Goal: Information Seeking & Learning: Learn about a topic

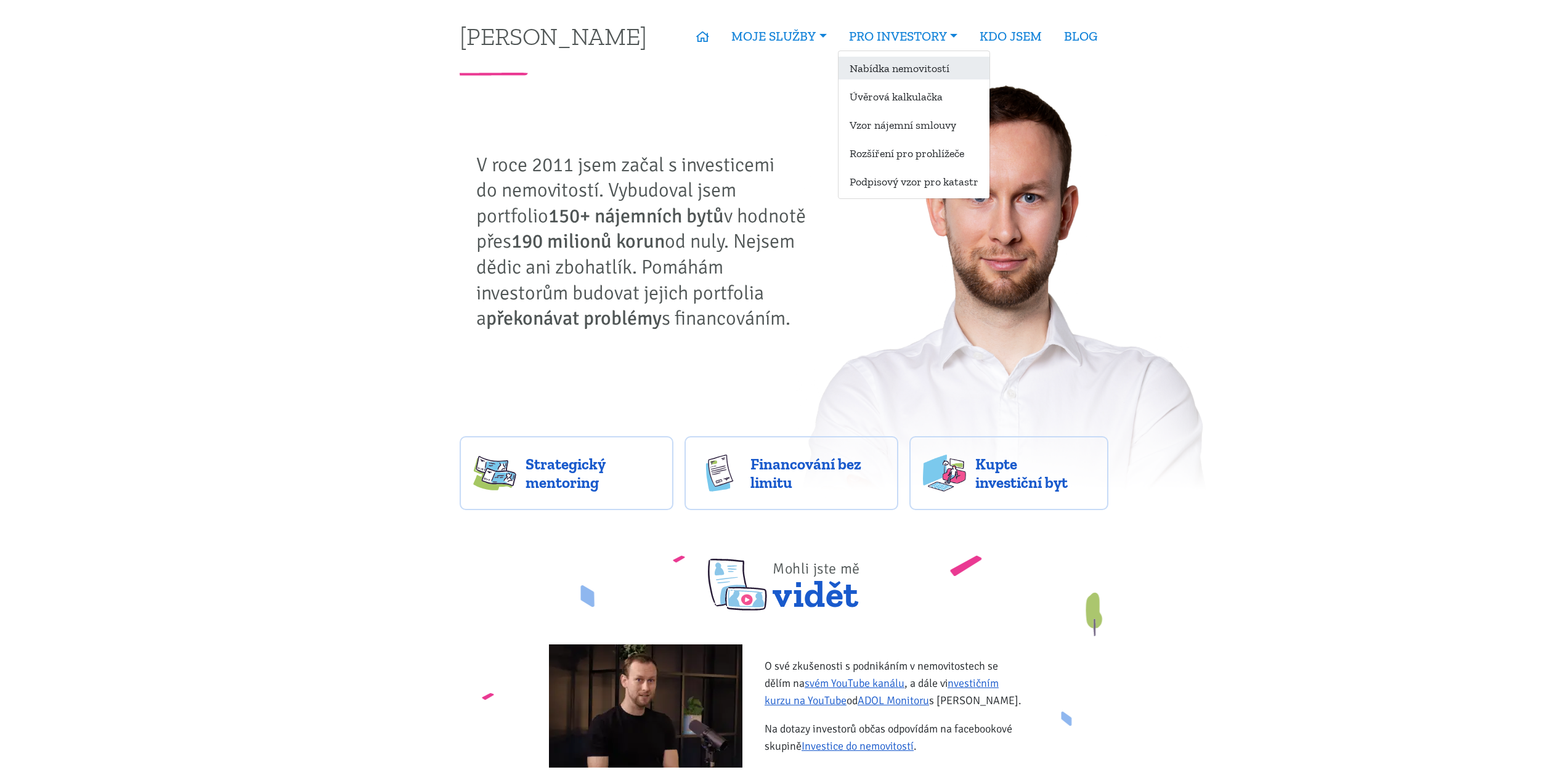
click at [878, 71] on link "Nabídka nemovitostí" at bounding box center [914, 68] width 151 height 23
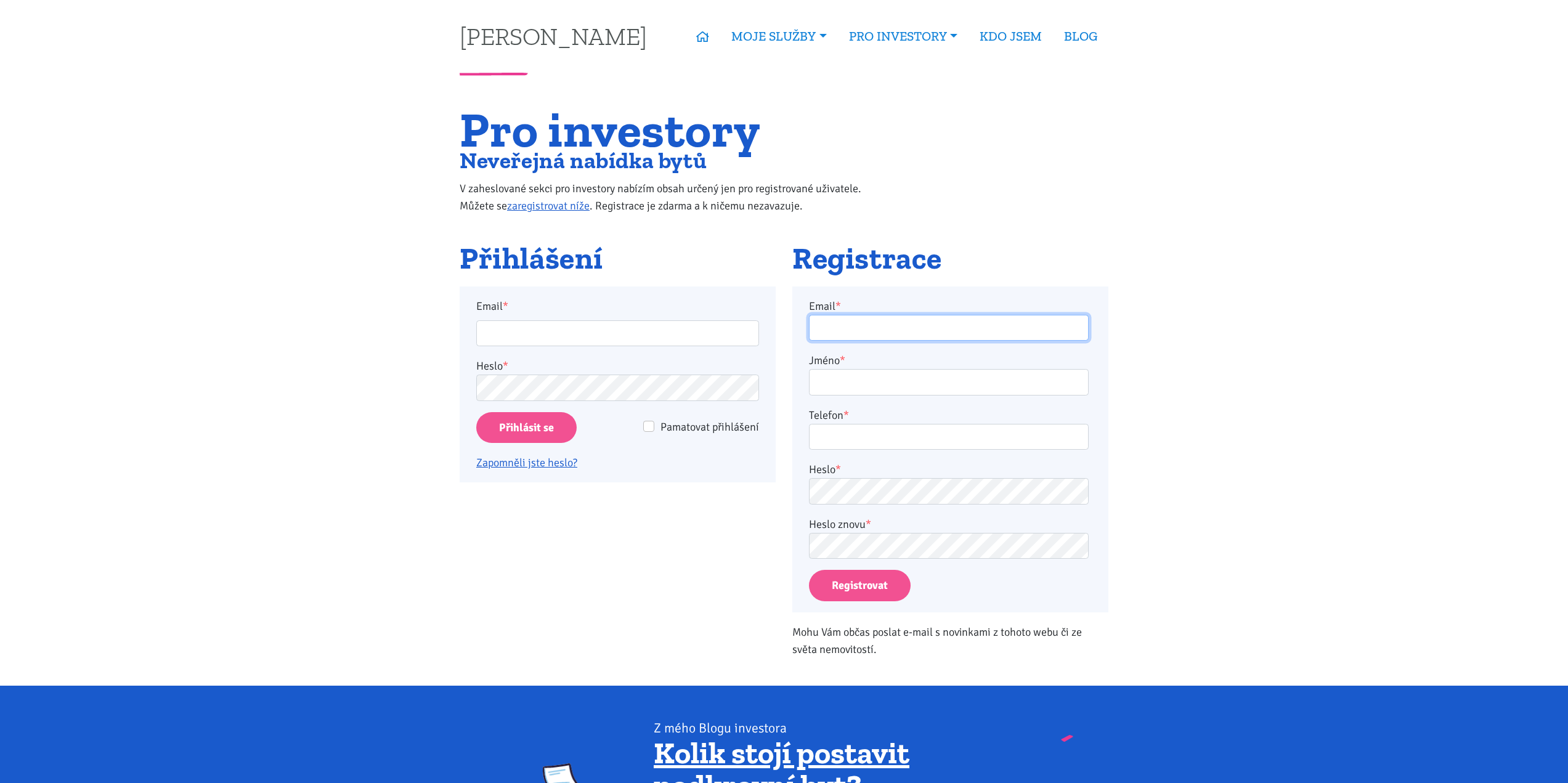
type input "tom@tk1.cz"
click at [547, 427] on input "Přihlásit se" at bounding box center [526, 428] width 101 height 32
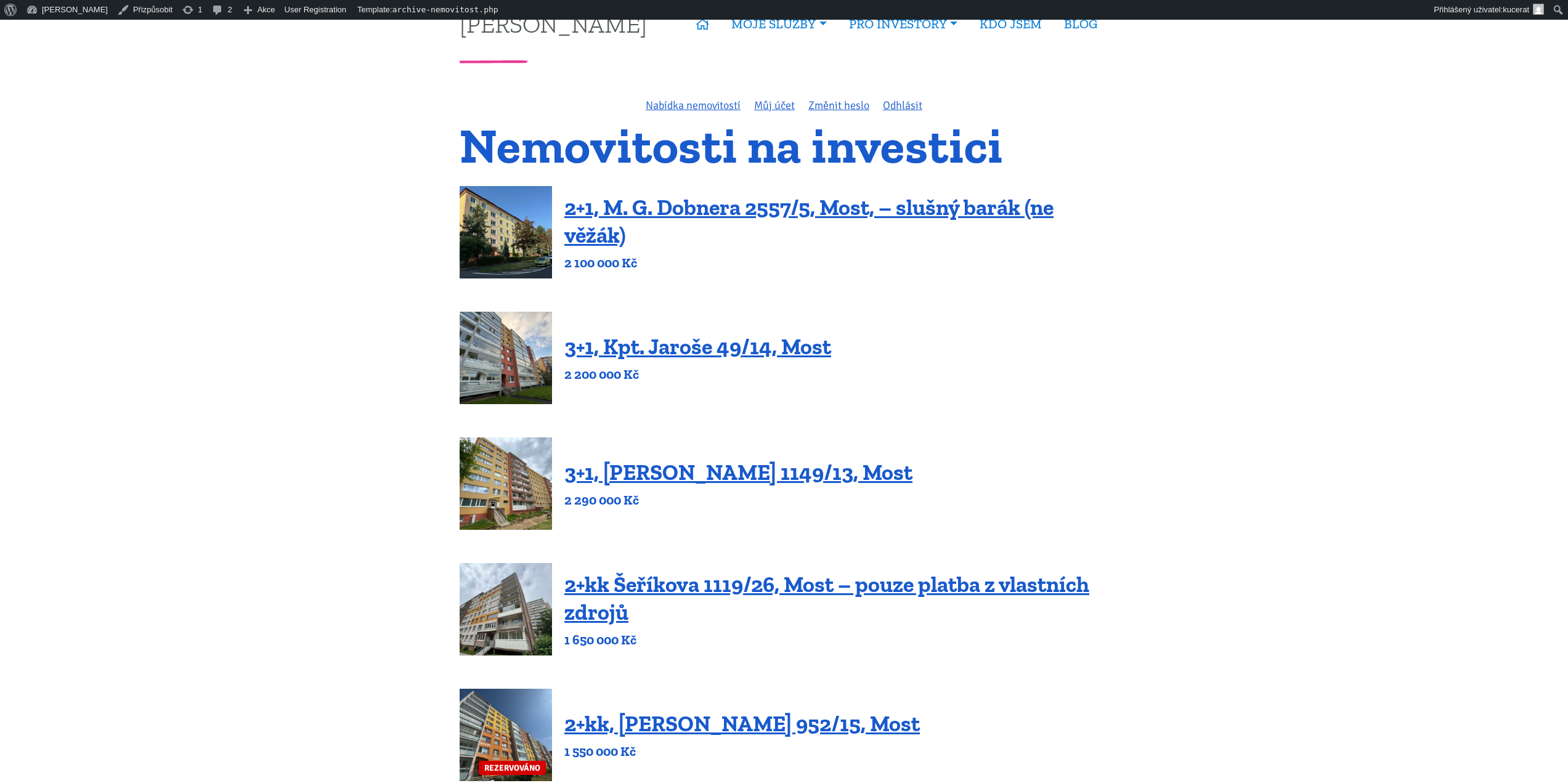
scroll to position [62, 0]
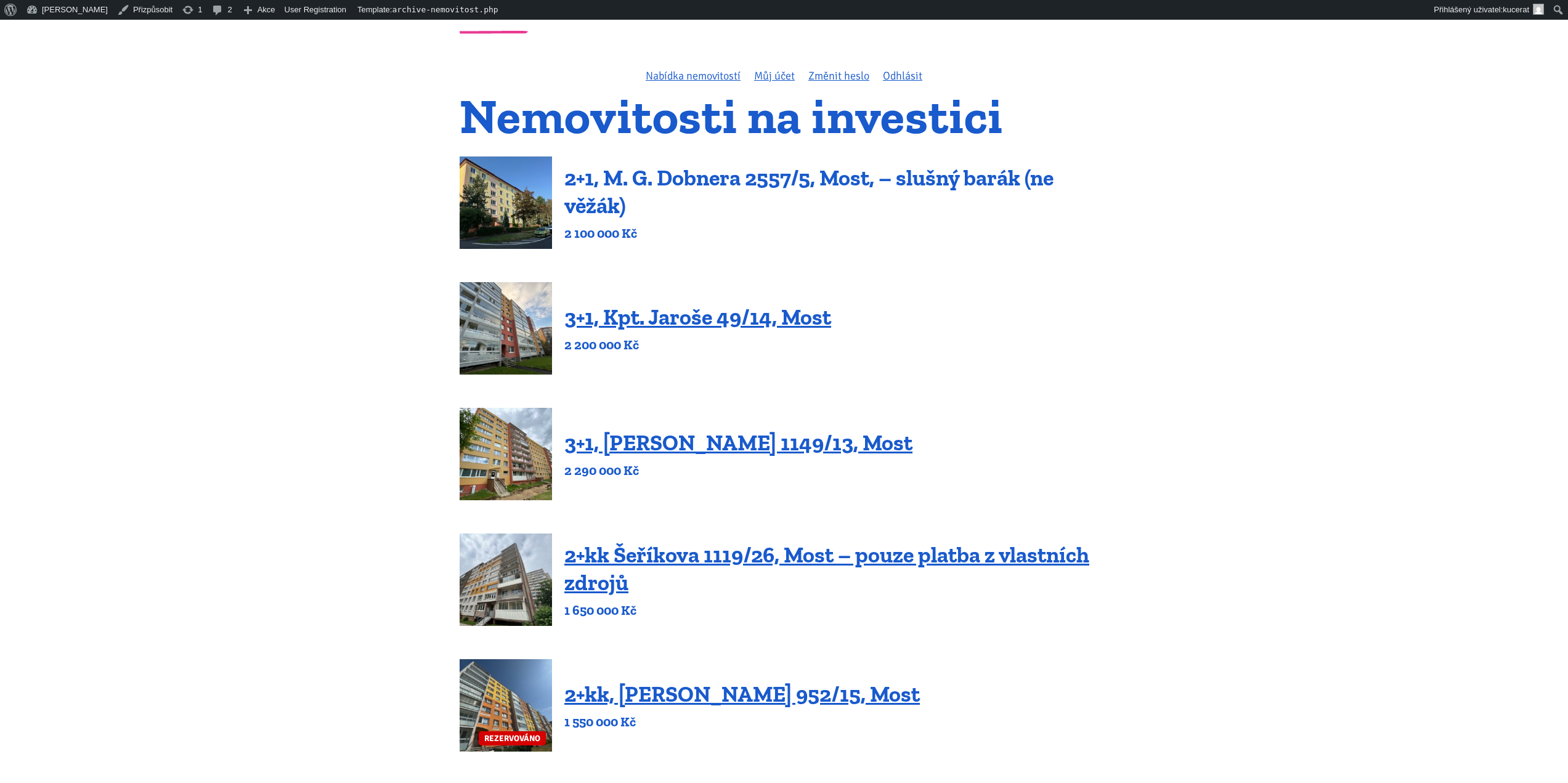
click at [608, 175] on link "2+1, M. G. Dobnera 2557/5, Most, – slušný barák (ne věžák)" at bounding box center [809, 191] width 489 height 54
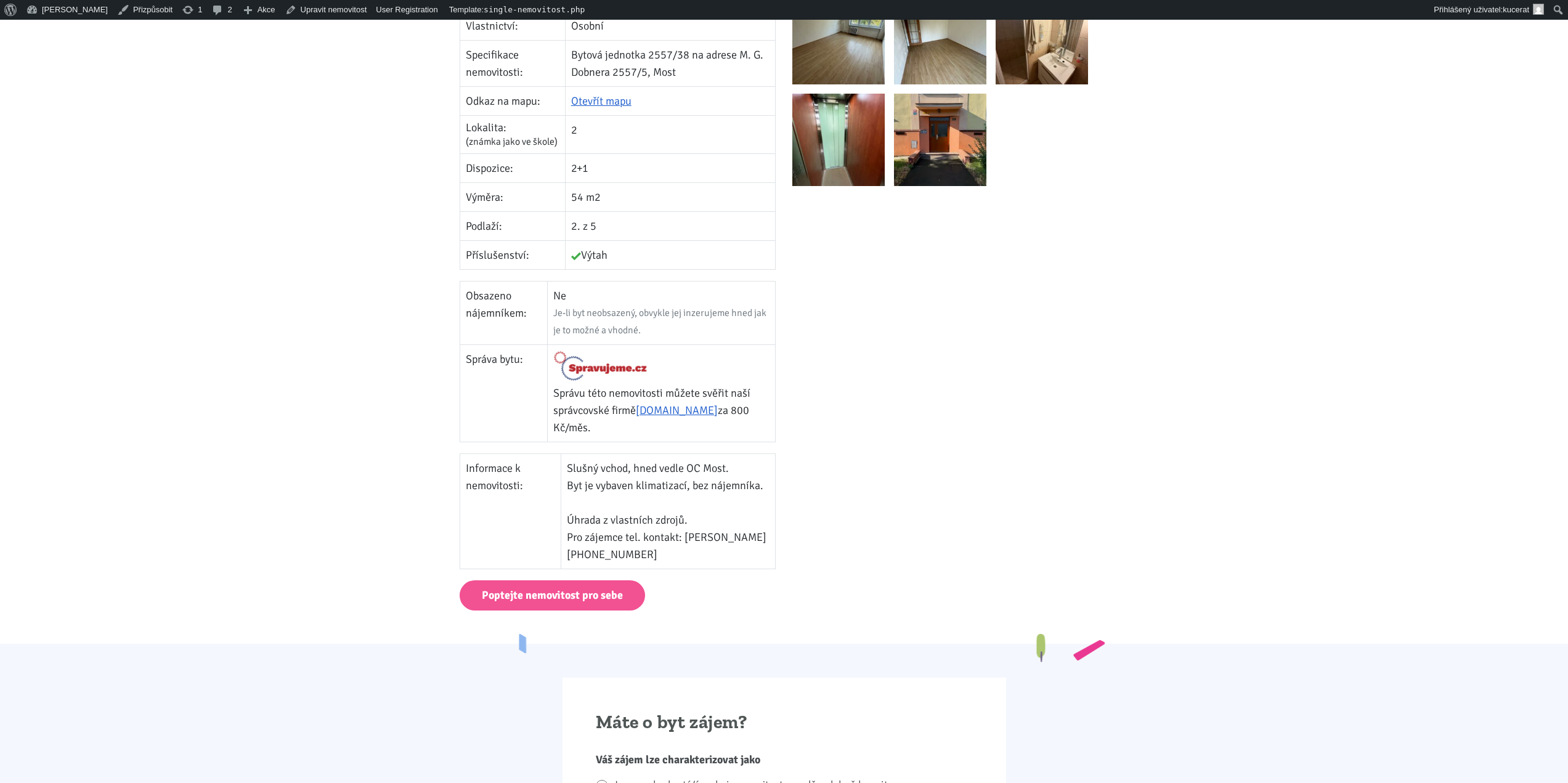
scroll to position [616, 0]
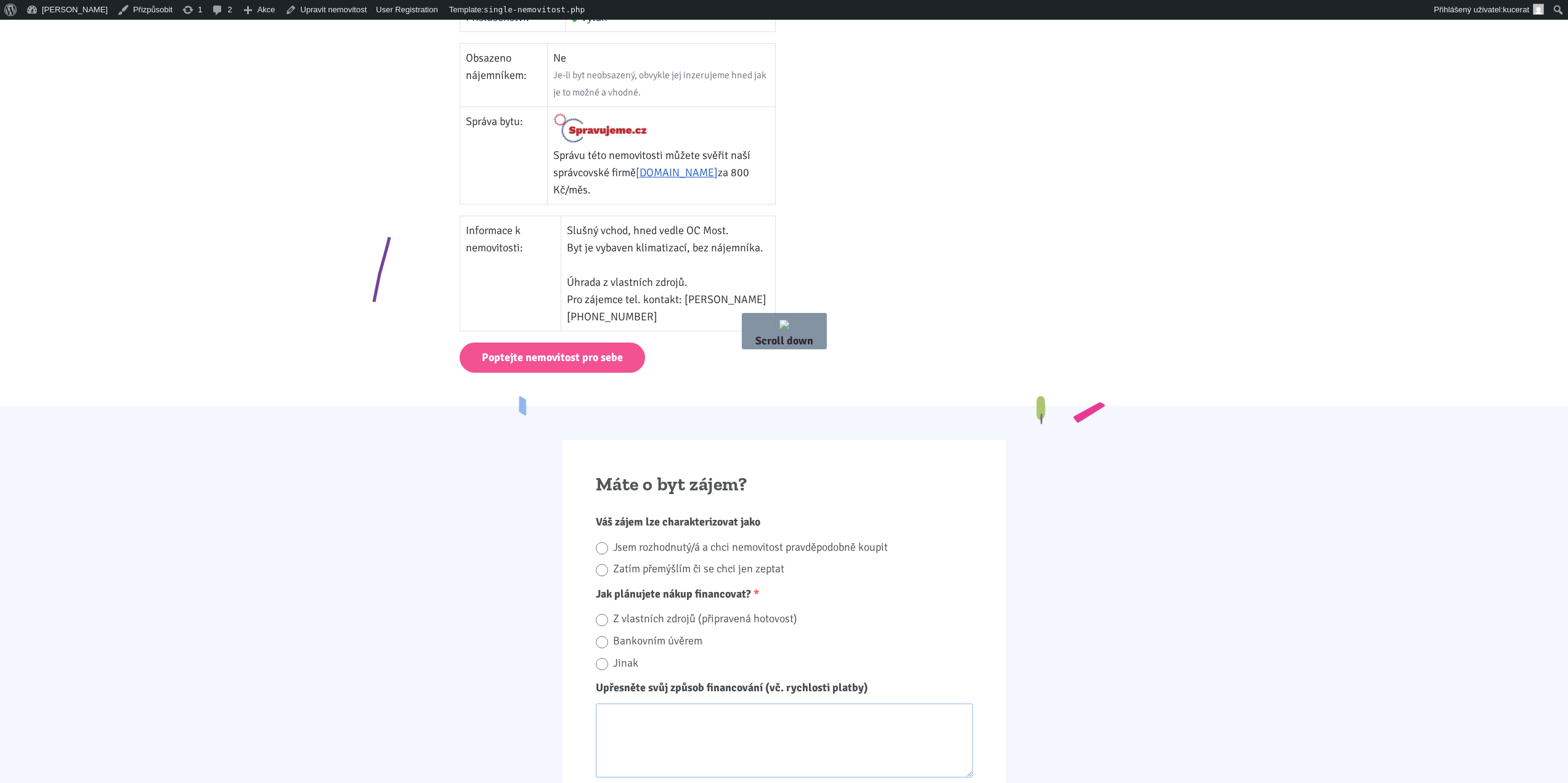
drag, startPoint x: 392, startPoint y: 231, endPoint x: 465, endPoint y: 336, distance: 127.9
